Goal: Ask a question

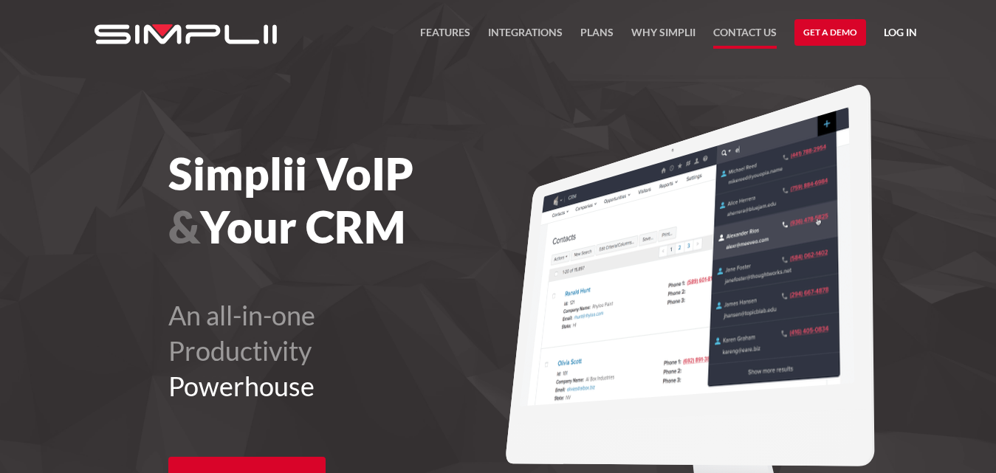
click at [725, 38] on link "Contact US" at bounding box center [744, 36] width 63 height 25
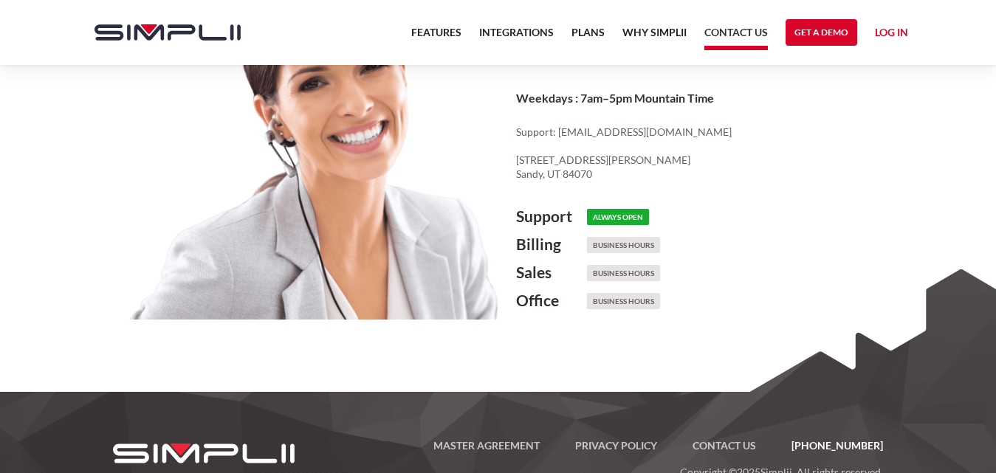
scroll to position [886, 0]
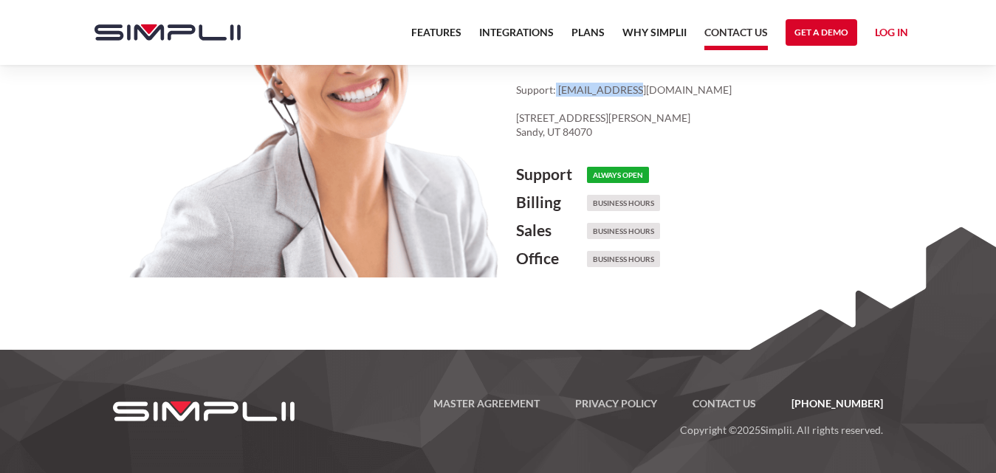
drag, startPoint x: 554, startPoint y: 92, endPoint x: 639, endPoint y: 85, distance: 85.2
click at [639, 85] on p "Support: [EMAIL_ADDRESS][DOMAIN_NAME] ‍ [STREET_ADDRESS][PERSON_NAME]" at bounding box center [716, 111] width 401 height 57
copy p "[EMAIL_ADDRESS][DOMAIN_NAME]"
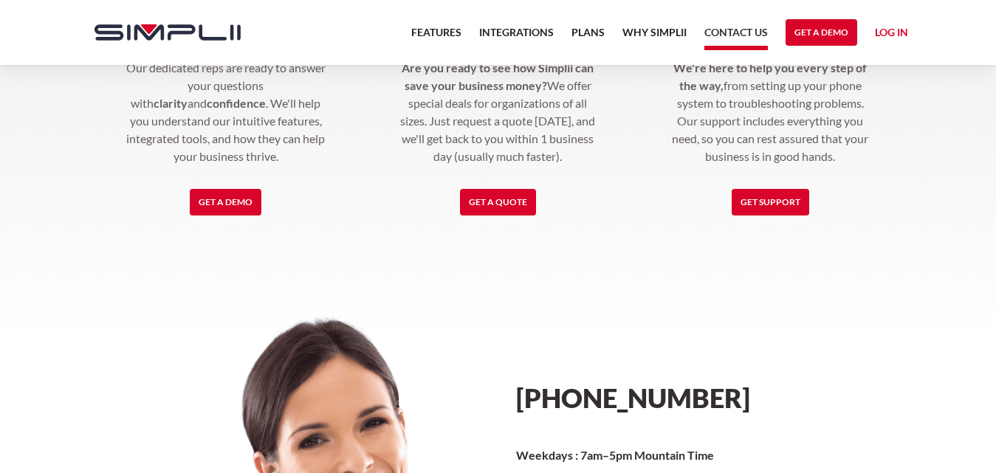
scroll to position [296, 0]
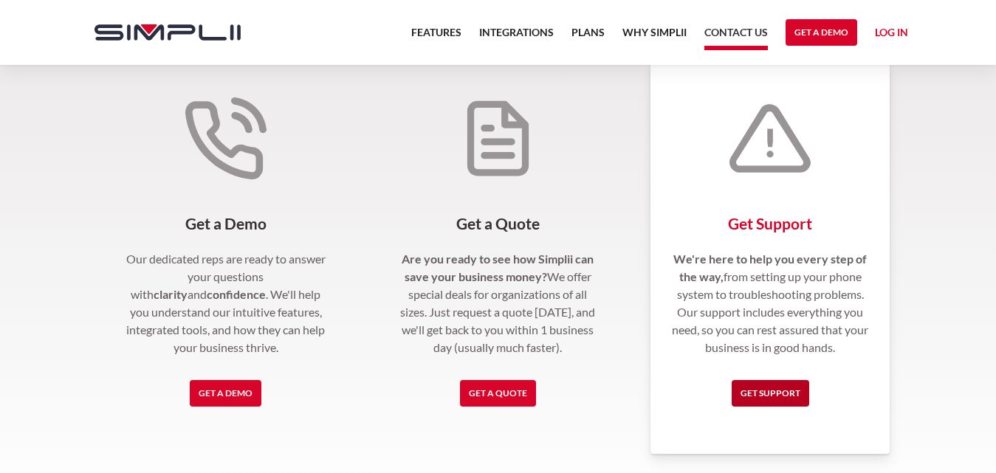
click at [743, 394] on link "Get Support" at bounding box center [769, 393] width 77 height 27
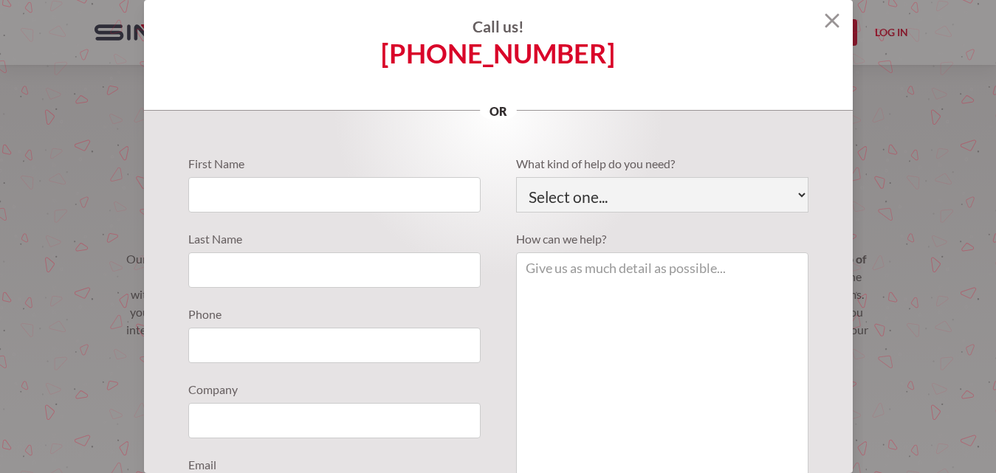
click at [141, 142] on section "Call us! (888) 787-7670 or First Name Last Name Phone Company Email What kind o…" at bounding box center [498, 236] width 996 height 473
click at [261, 210] on input "Support Requests" at bounding box center [334, 194] width 292 height 35
type input "Jamie"
type input "5154271358"
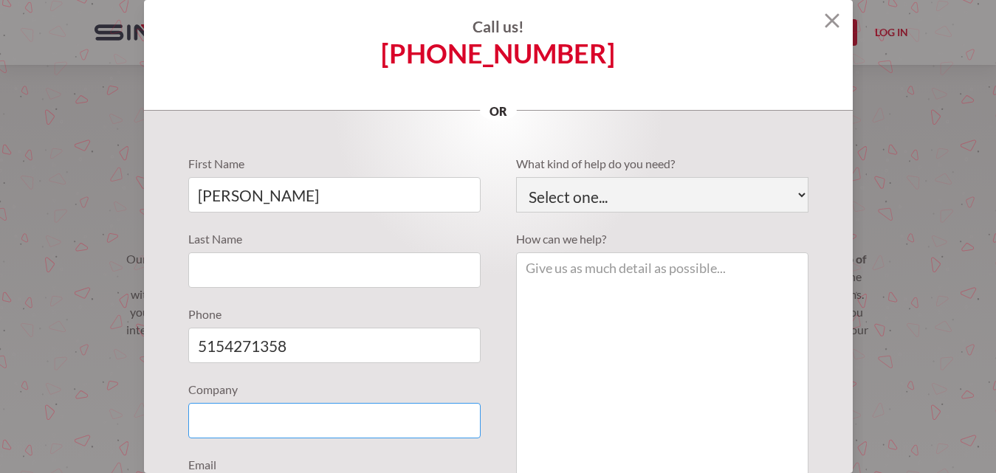
type input "Aculides Solutions"
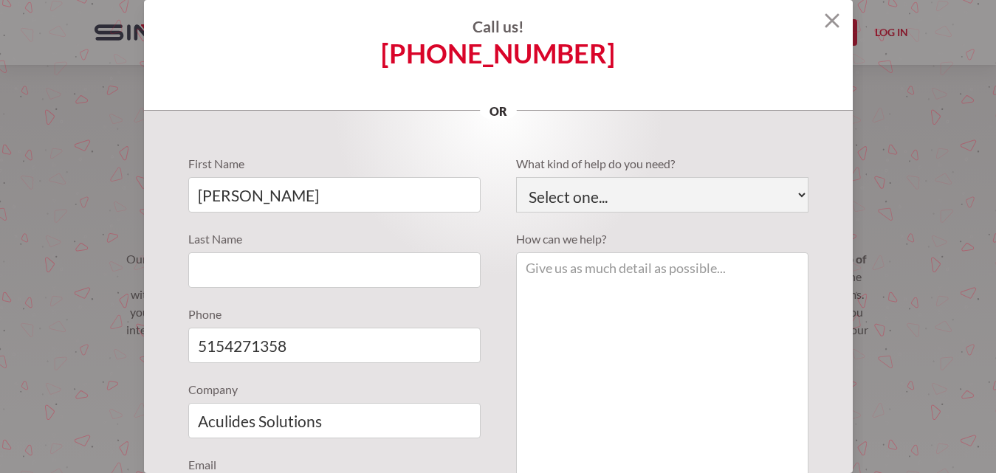
type input "jamie@aculidessolutions.com"
click at [498, 336] on div "What kind of help do you need? Select one... Technical Support Fusion App Suppo…" at bounding box center [653, 338] width 310 height 366
drag, startPoint x: 540, startPoint y: 358, endPoint x: 528, endPoint y: 381, distance: 26.1
click at [537, 366] on textarea "Support Requests" at bounding box center [662, 382] width 292 height 261
click at [587, 369] on textarea "Support Requests" at bounding box center [662, 382] width 292 height 261
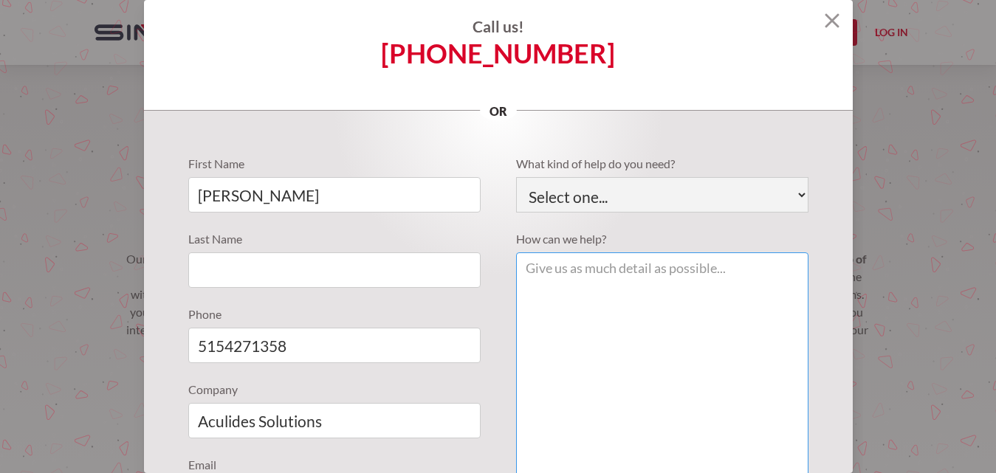
paste textarea "Hi, I hope you are doing great. I wanted to let you know that we have recently …"
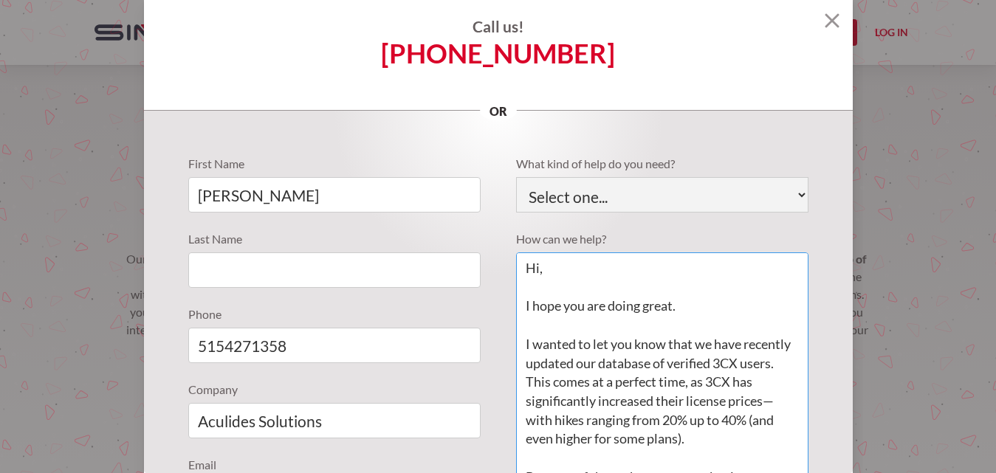
scroll to position [40, 0]
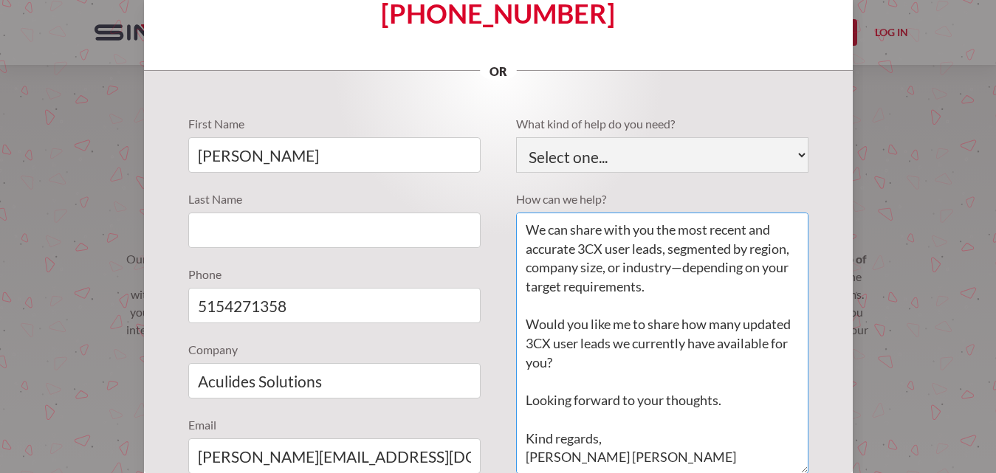
click at [569, 452] on textarea "Hi, I hope you are doing great. I wanted to let you know that we have recently …" at bounding box center [662, 343] width 292 height 261
type textarea "Hi, I hope you are doing great. I wanted to let you know that we have recently …"
click at [297, 239] on input "Support Requests" at bounding box center [334, 230] width 292 height 35
paste input "Jose"
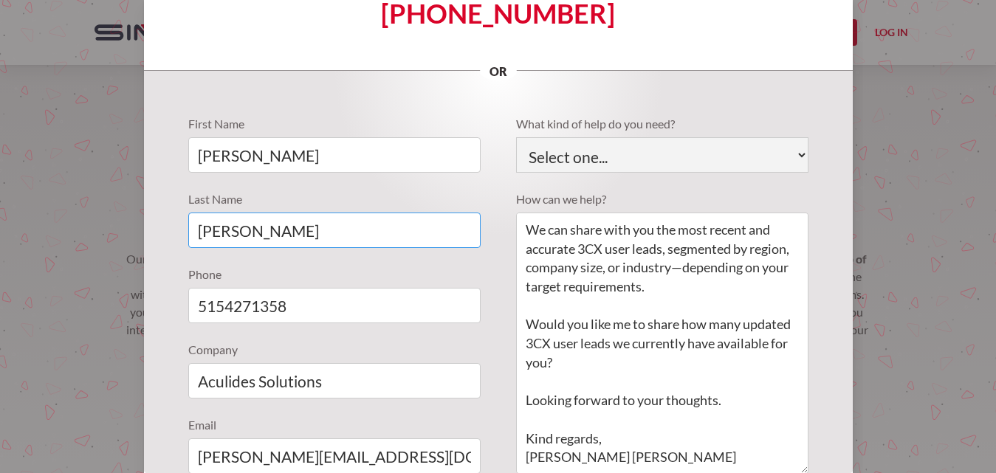
type input "Jose"
click at [541, 137] on div "What kind of help do you need? Select one... Technical Support Fusion App Suppo…" at bounding box center [662, 144] width 292 height 58
click at [546, 137] on div "What kind of help do you need? Select one... Technical Support Fusion App Suppo…" at bounding box center [662, 144] width 292 height 58
click at [585, 173] on div "What kind of help do you need? Select one... Technical Support Fusion App Suppo…" at bounding box center [653, 298] width 310 height 366
click at [593, 165] on select "Select one... Technical Support Fusion App Support Sales Billing" at bounding box center [662, 154] width 292 height 35
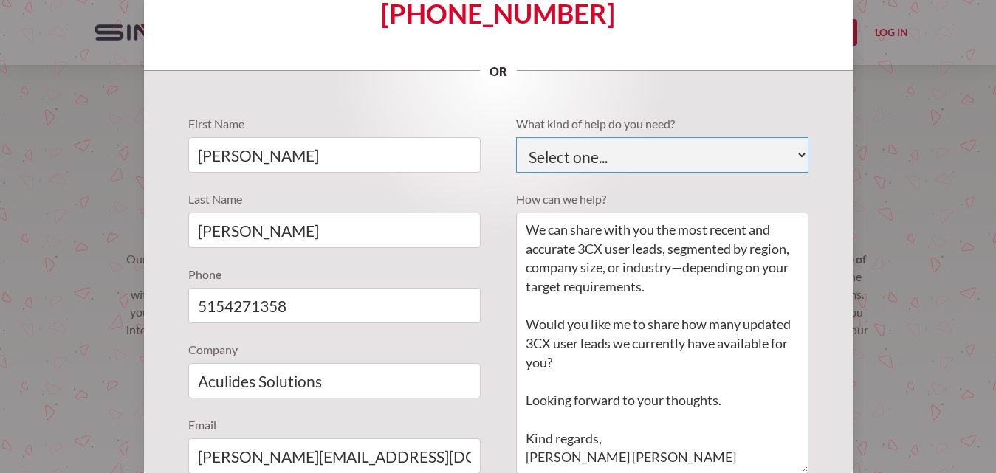
select select "Sales"
click at [516, 137] on select "Select one... Technical Support Fusion App Support Sales Billing" at bounding box center [662, 154] width 292 height 35
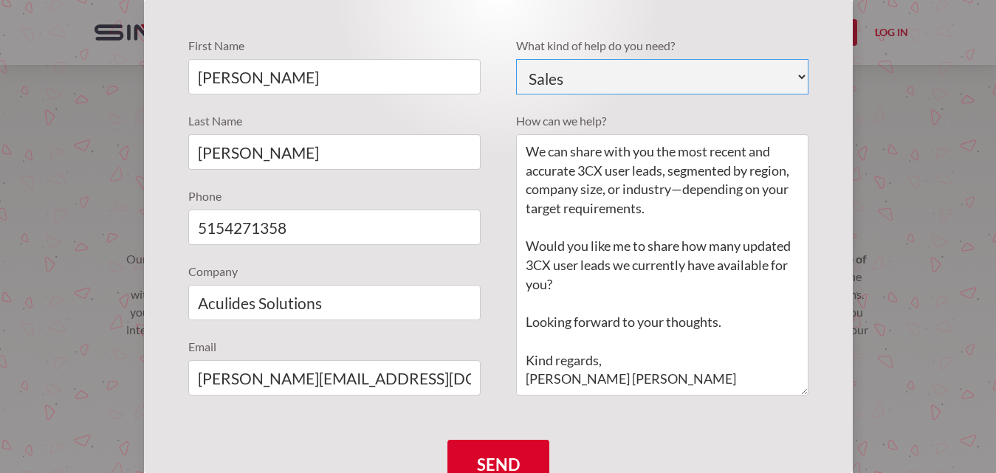
scroll to position [191, 0]
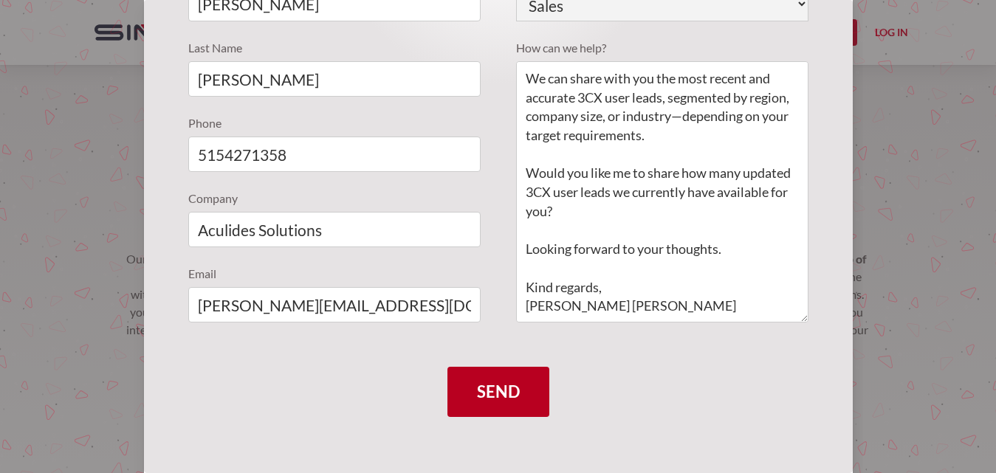
click at [466, 393] on input "Send" at bounding box center [498, 392] width 102 height 50
type input "Please wait..."
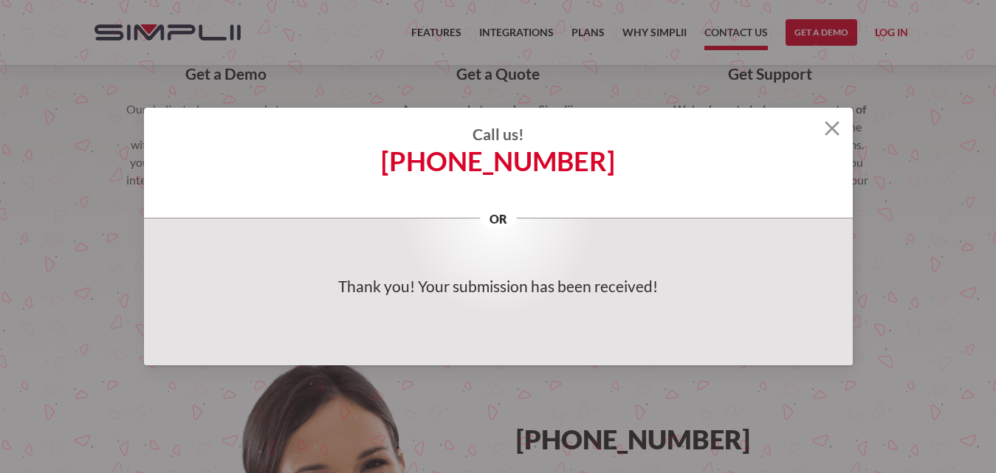
scroll to position [591, 0]
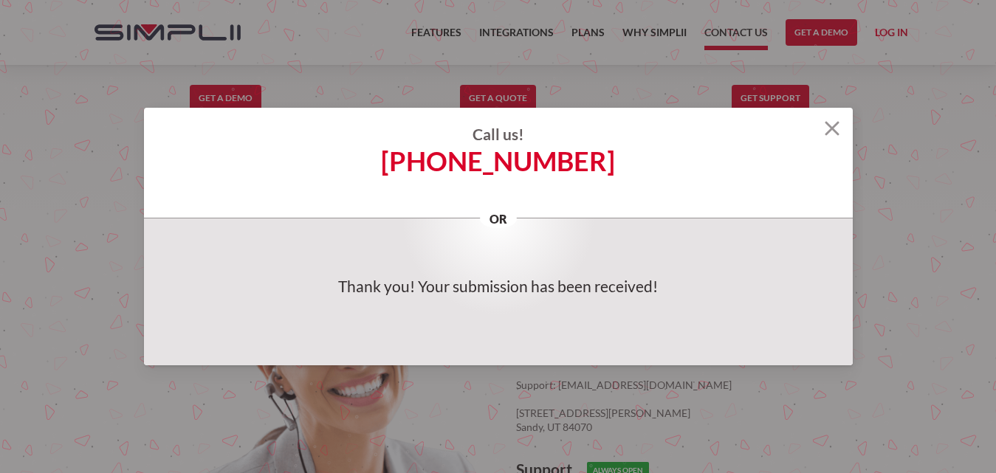
click at [840, 136] on h4 "Call us!" at bounding box center [498, 134] width 709 height 18
click at [840, 131] on h4 "Call us!" at bounding box center [498, 134] width 709 height 18
click at [835, 131] on img at bounding box center [831, 128] width 15 height 15
